Goal: Find specific page/section: Find specific page/section

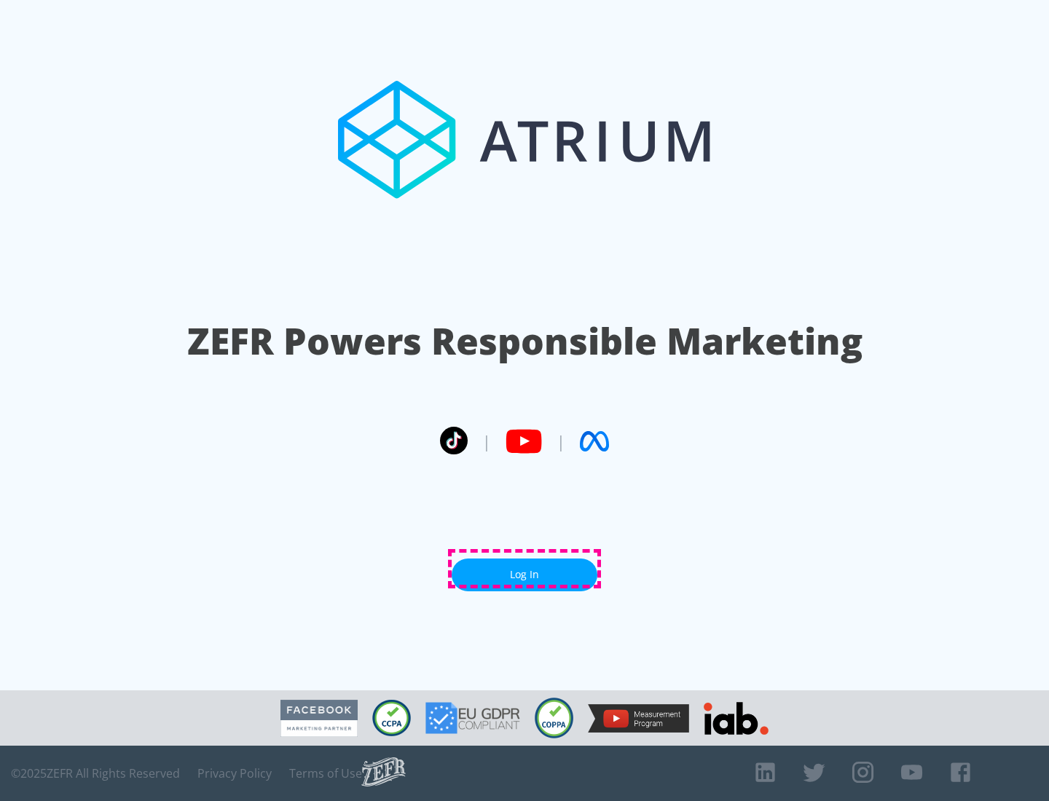
click at [525, 569] on link "Log In" at bounding box center [525, 575] width 146 height 33
